Goal: Task Accomplishment & Management: Manage account settings

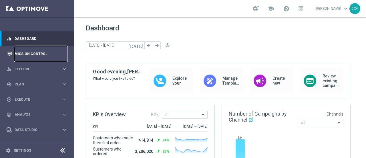
click at [34, 54] on link "Mission Control" at bounding box center [41, 53] width 53 height 15
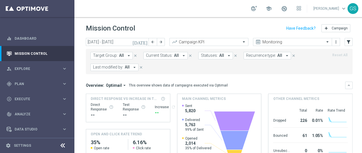
click at [318, 11] on link "Gokulakrishnan Sampath keyboard_arrow_down" at bounding box center [329, 8] width 35 height 9
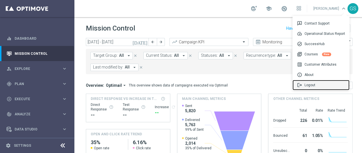
click at [316, 85] on div "logout Logout" at bounding box center [320, 85] width 57 height 10
